Goal: Information Seeking & Learning: Learn about a topic

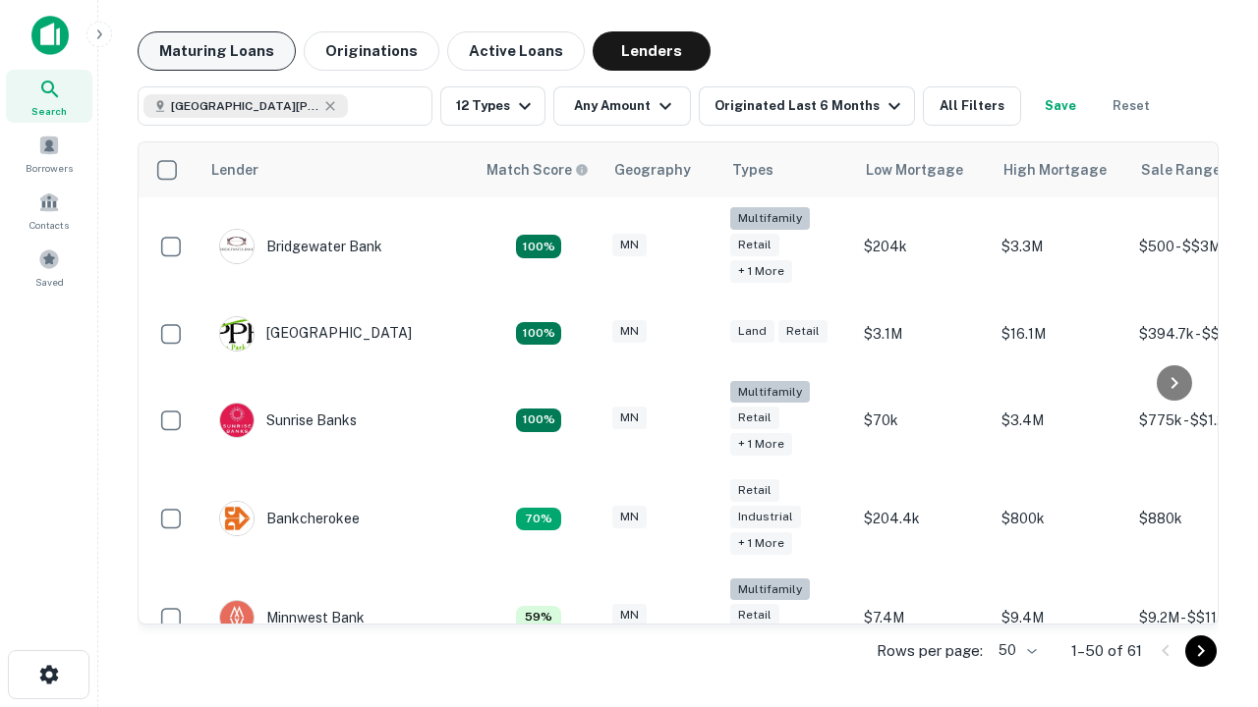
click at [216, 51] on button "Maturing Loans" at bounding box center [217, 50] width 158 height 39
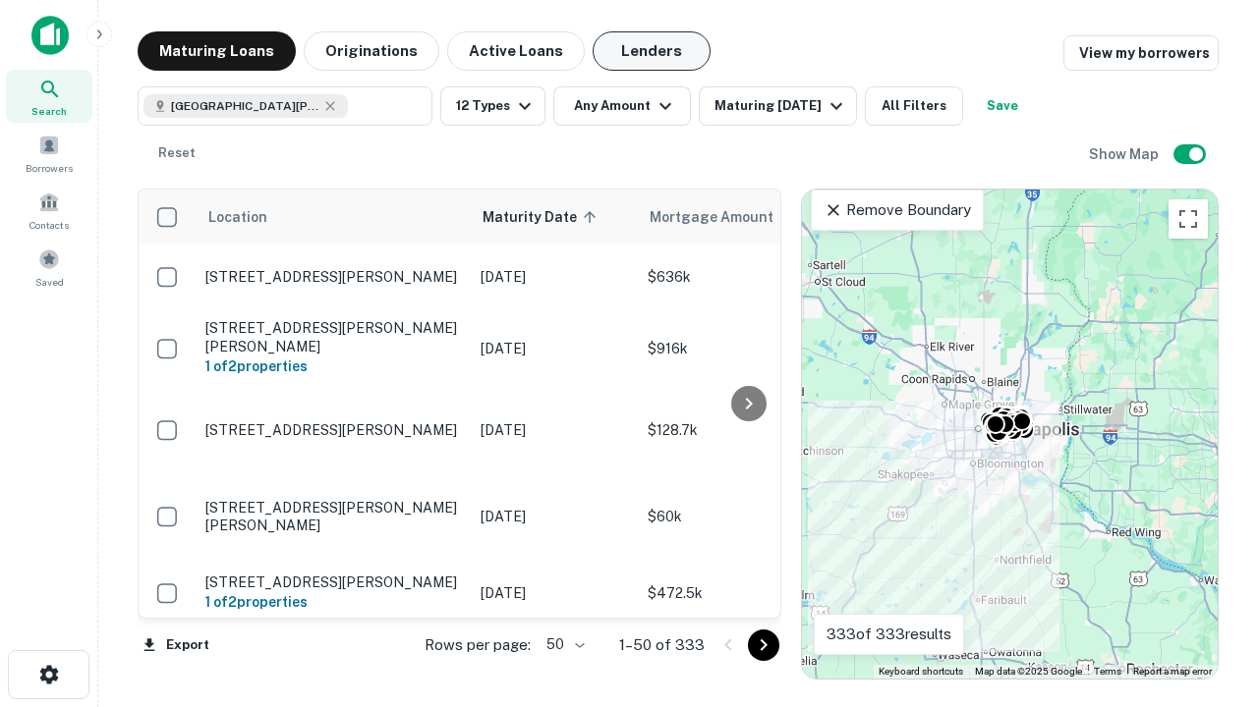
click at [651, 51] on button "Lenders" at bounding box center [652, 50] width 118 height 39
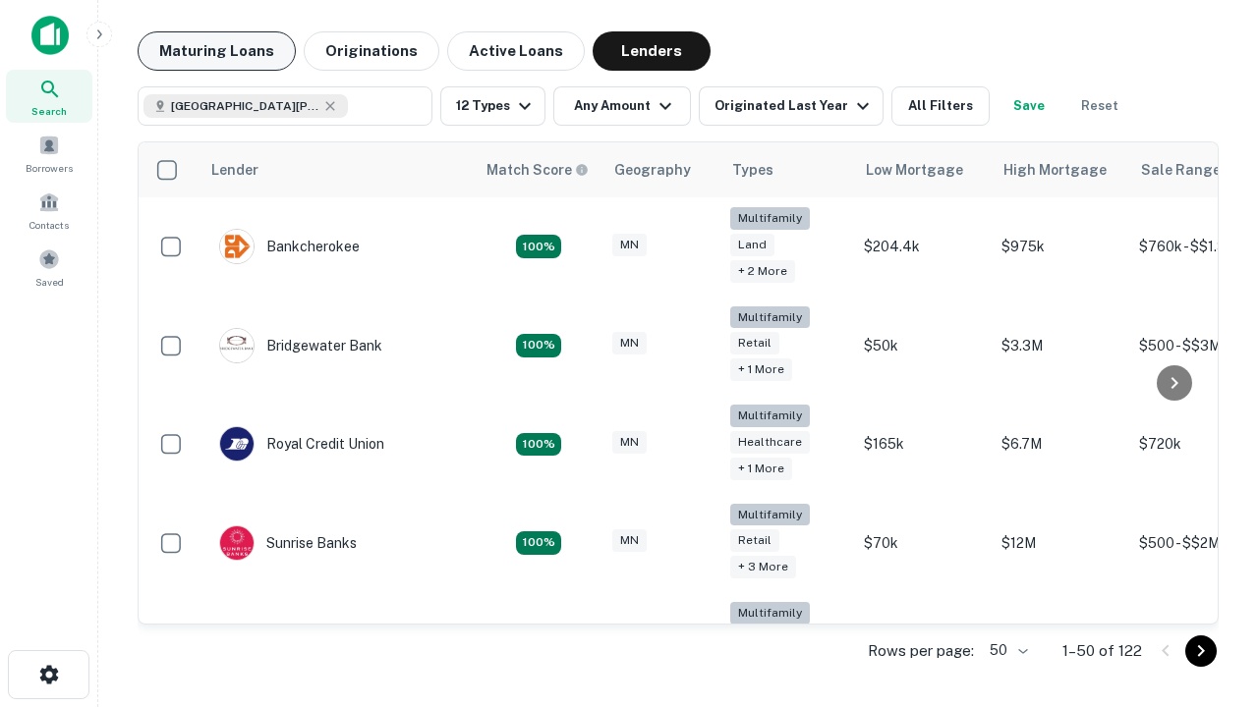
click at [216, 51] on button "Maturing Loans" at bounding box center [217, 50] width 158 height 39
